Goal: Find specific page/section: Find specific page/section

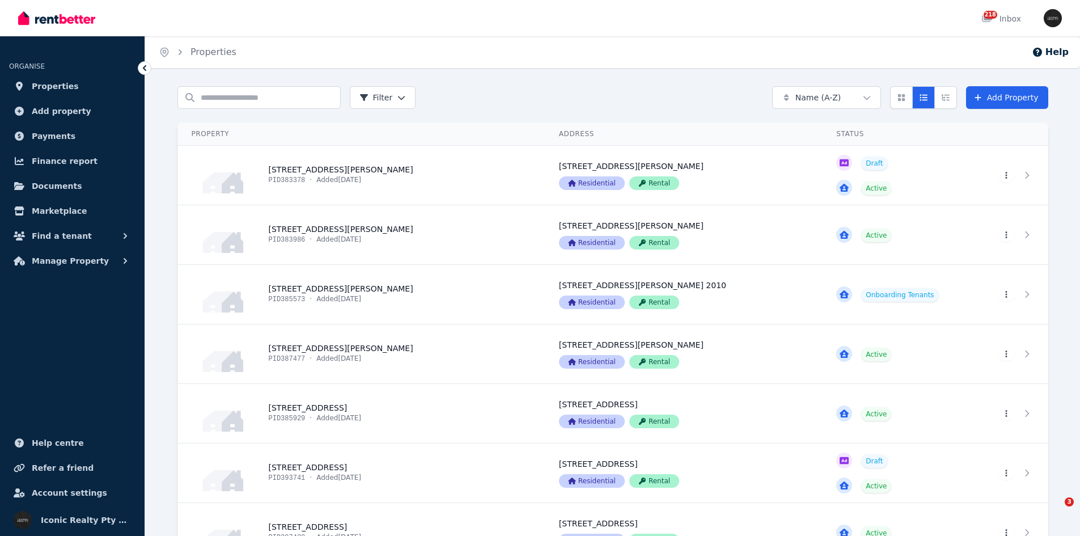
click at [239, 95] on input "Search properties" at bounding box center [259, 97] width 163 height 23
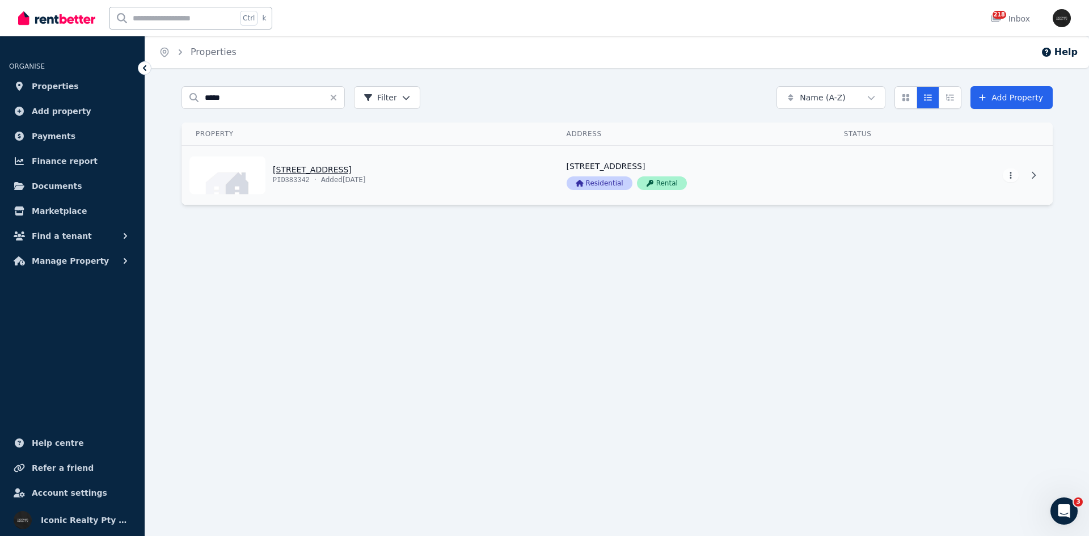
type input "*****"
click at [399, 186] on link "View property details" at bounding box center [367, 175] width 371 height 59
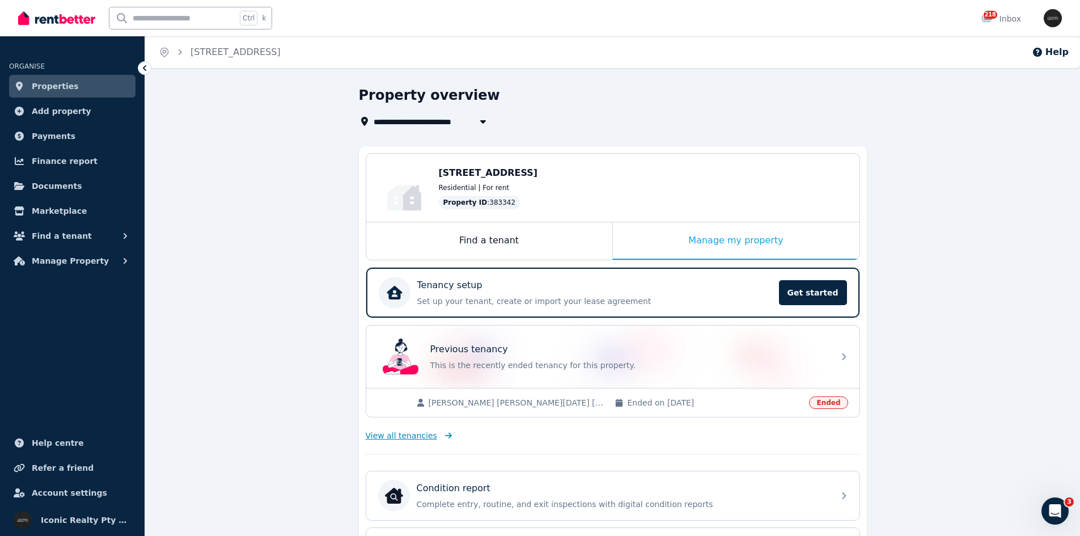
click at [395, 434] on span "View all tenancies" at bounding box center [401, 435] width 71 height 11
